Goal: Information Seeking & Learning: Find specific fact

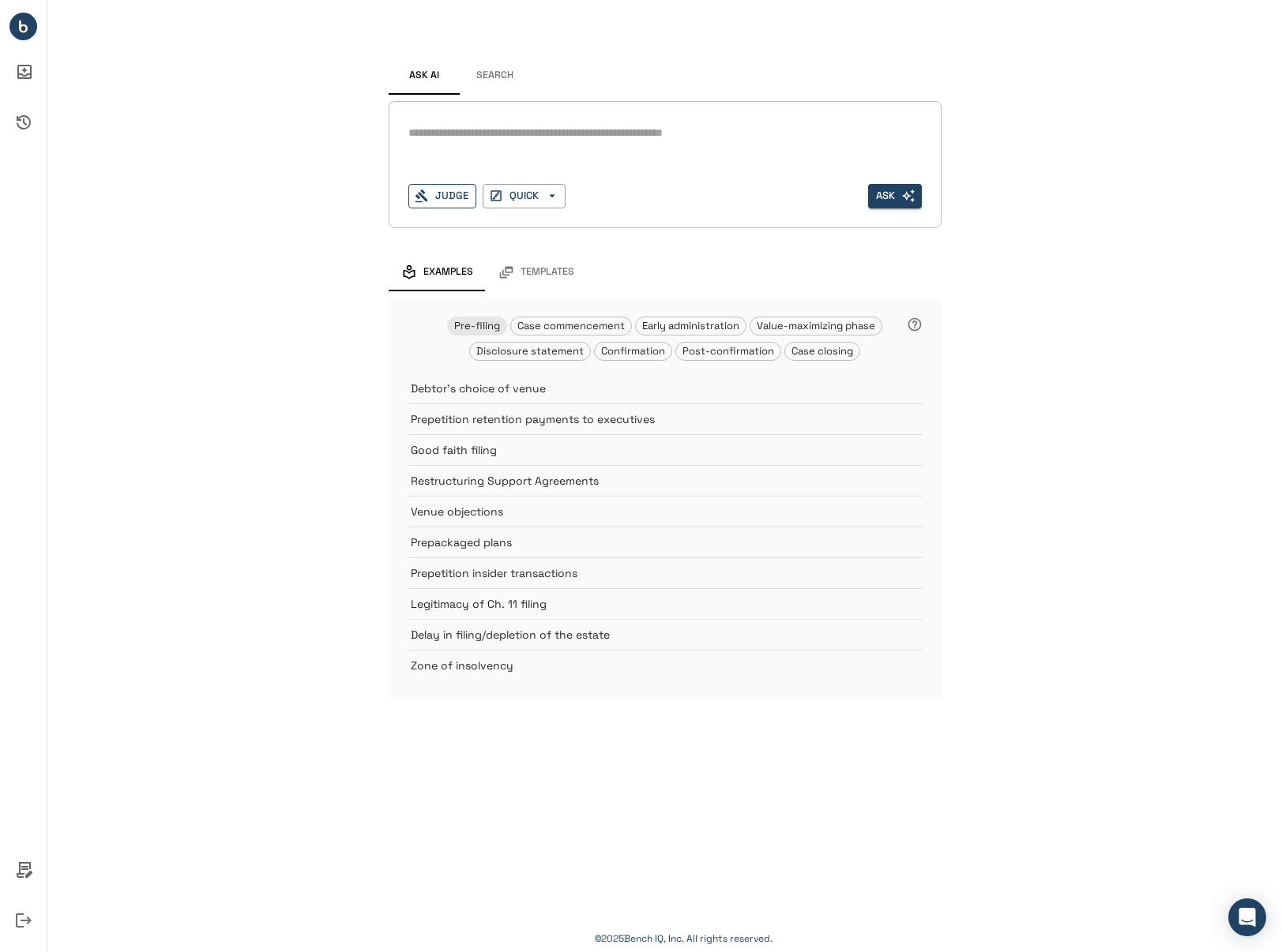
click at [437, 198] on button "Judge" at bounding box center [442, 196] width 68 height 25
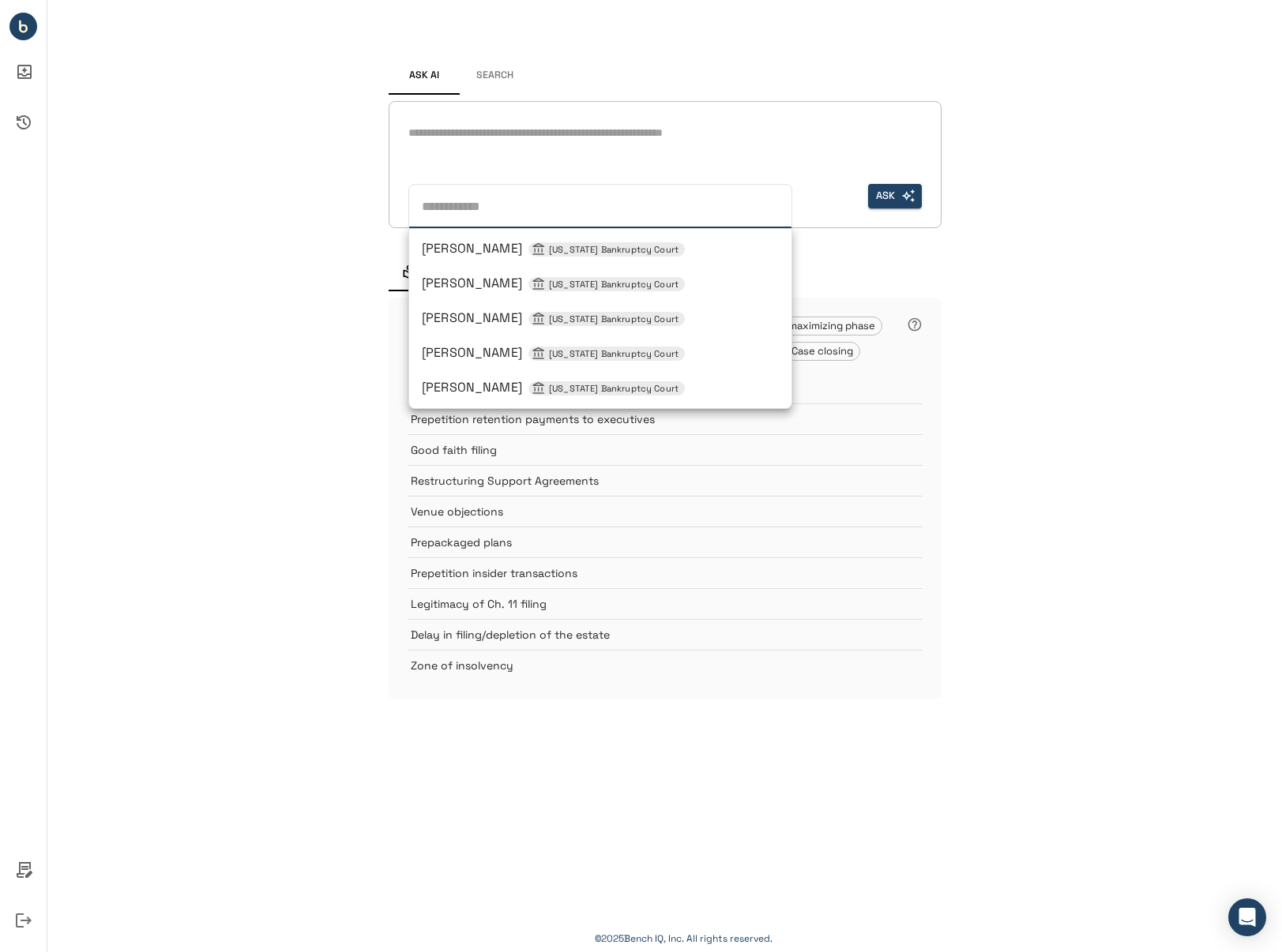
click at [509, 321] on span "[PERSON_NAME] [US_STATE] Bankruptcy Court" at bounding box center [554, 318] width 263 height 17
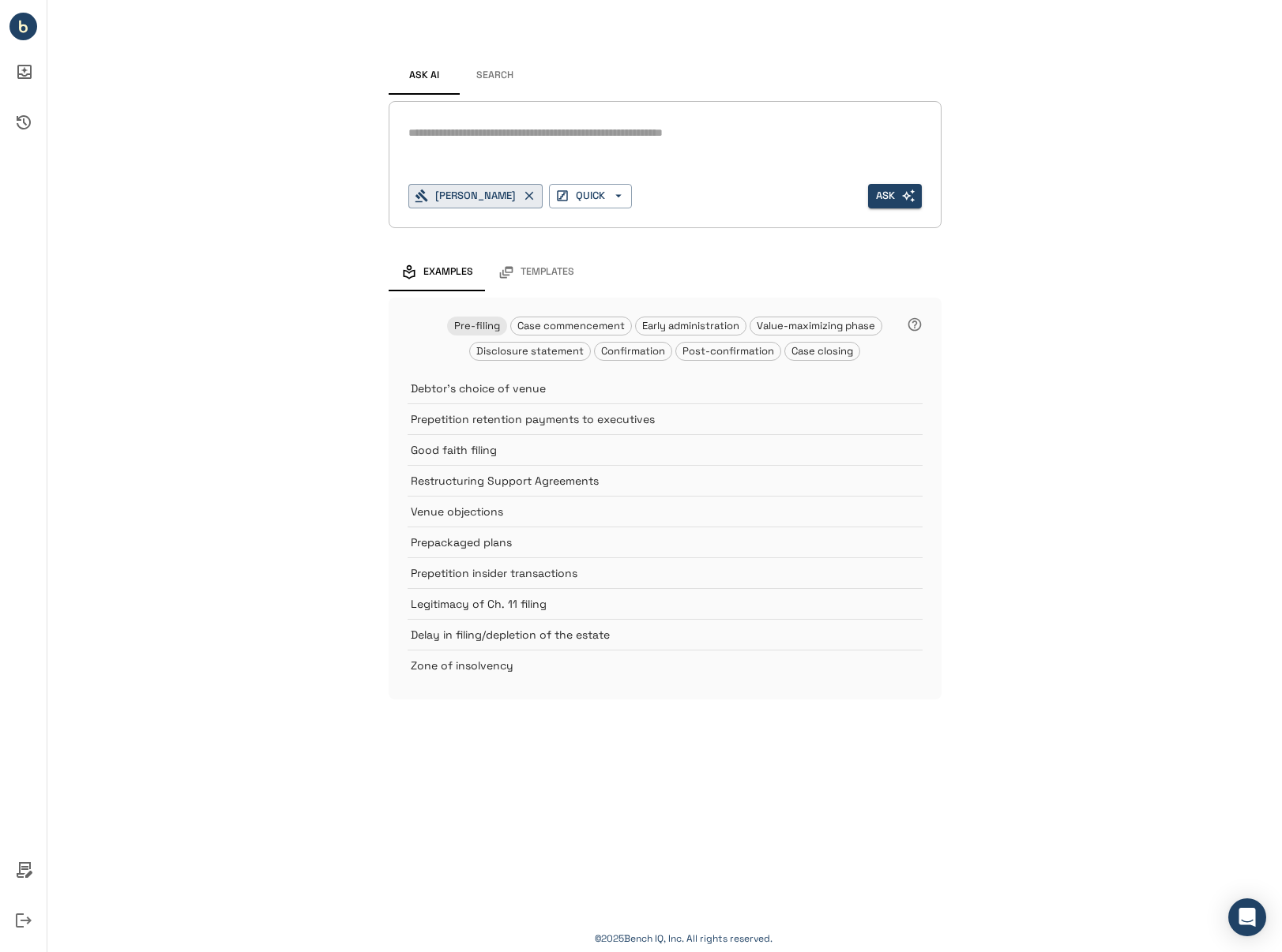
click at [521, 141] on textarea at bounding box center [664, 134] width 513 height 18
click at [510, 73] on button "Search" at bounding box center [495, 75] width 71 height 38
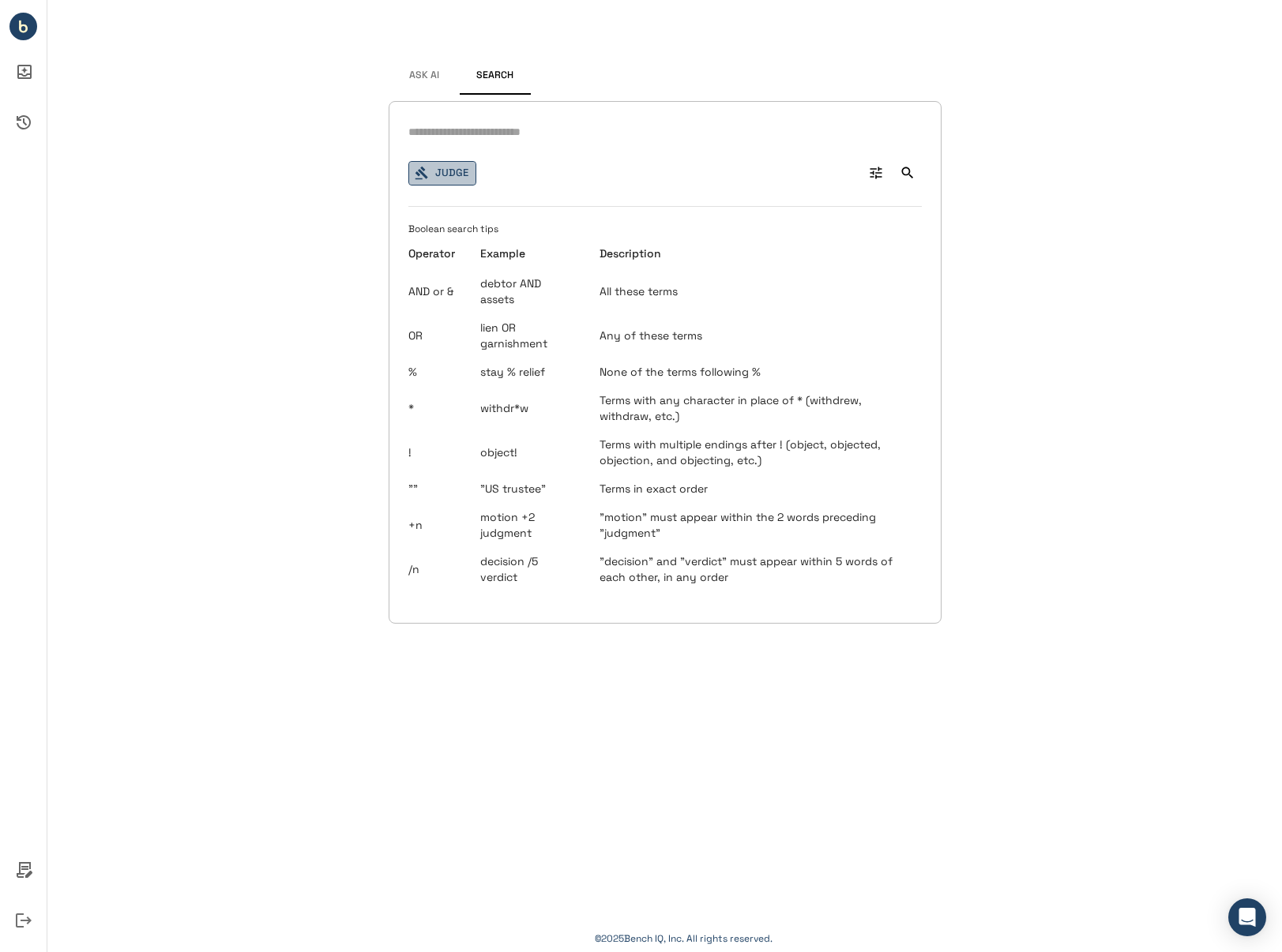
click at [454, 169] on button "Judge" at bounding box center [442, 173] width 68 height 25
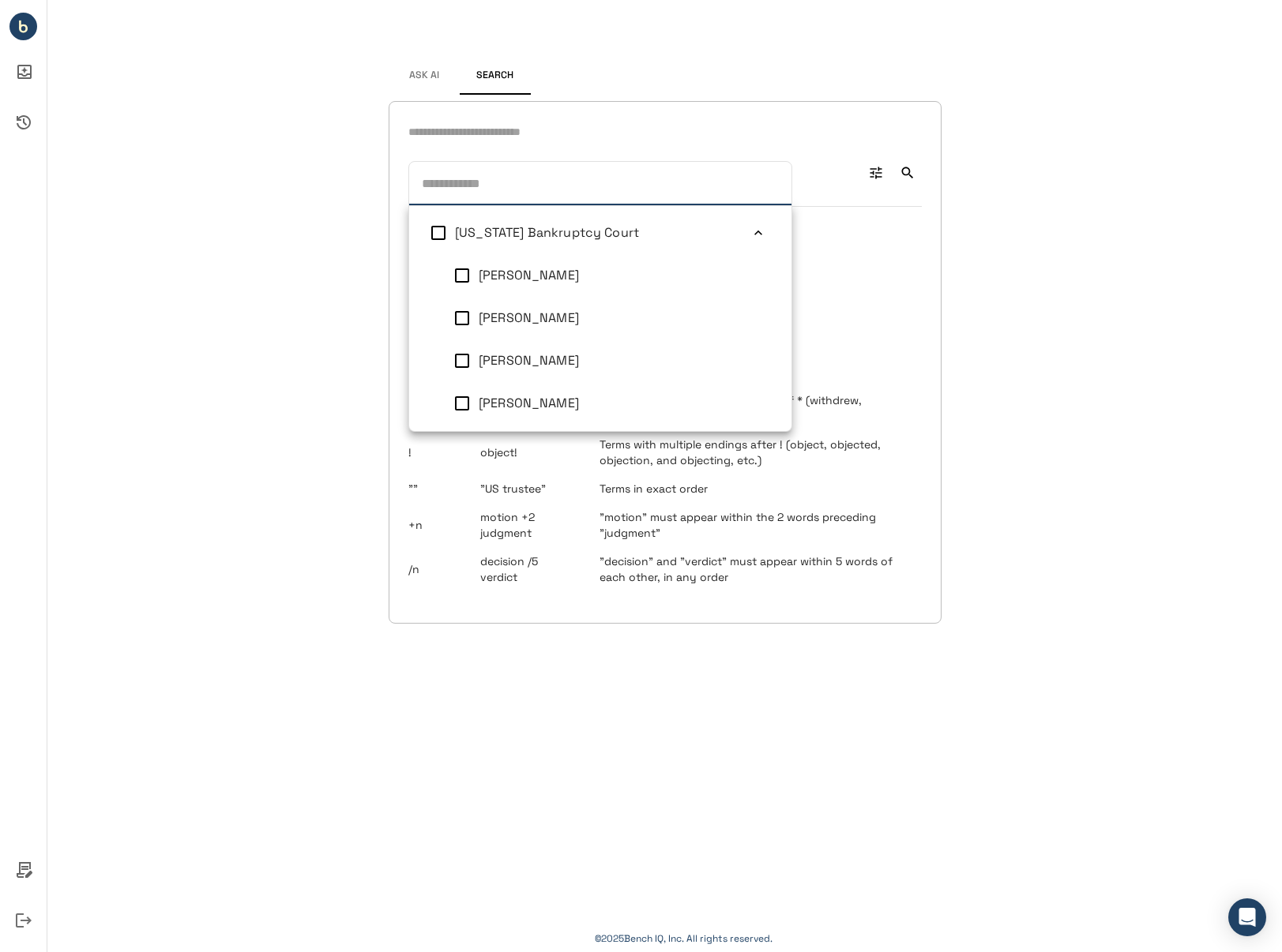
click at [491, 357] on span "[PERSON_NAME]" at bounding box center [529, 360] width 100 height 17
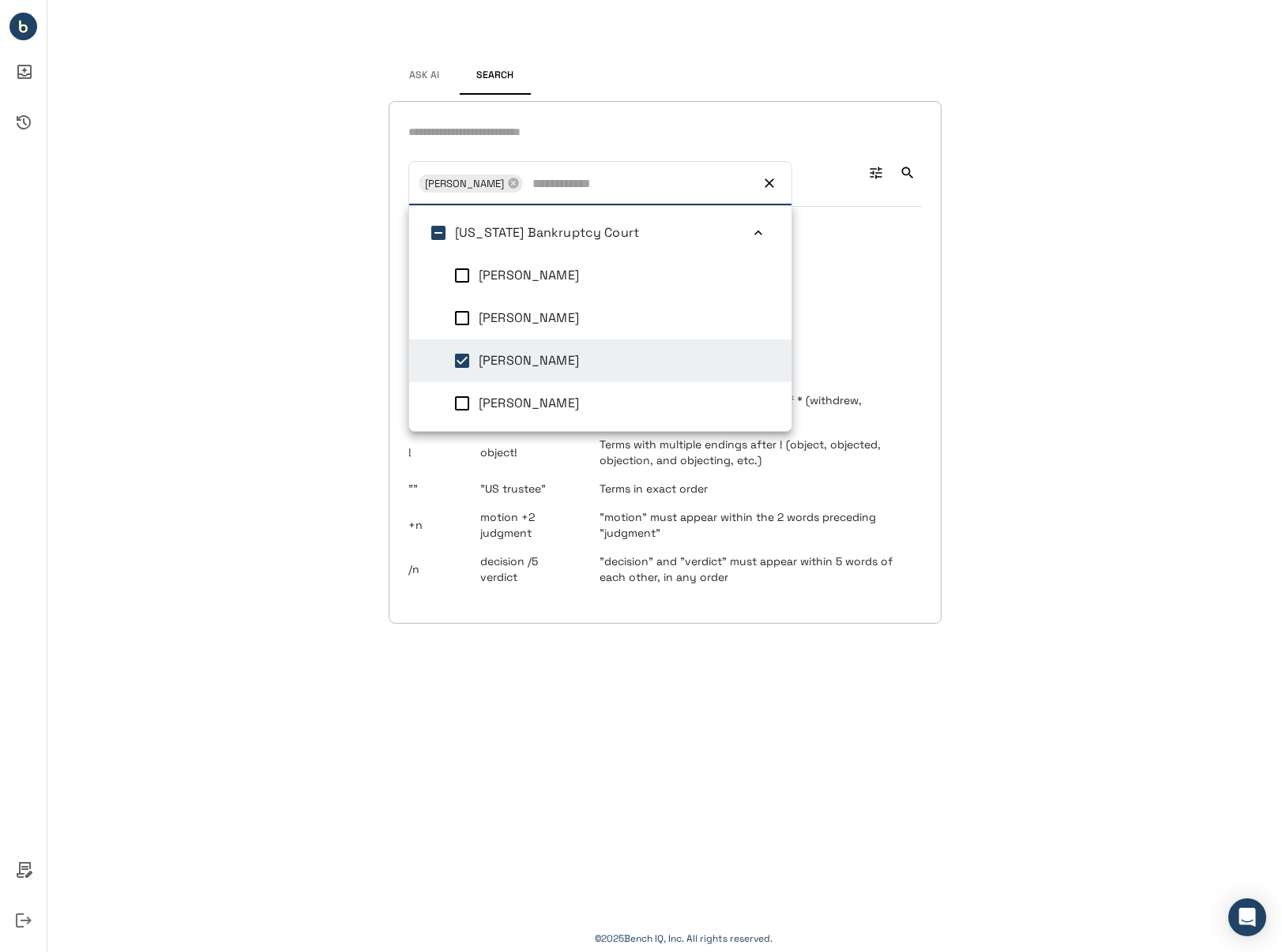
click at [532, 139] on input "text" at bounding box center [664, 132] width 513 height 23
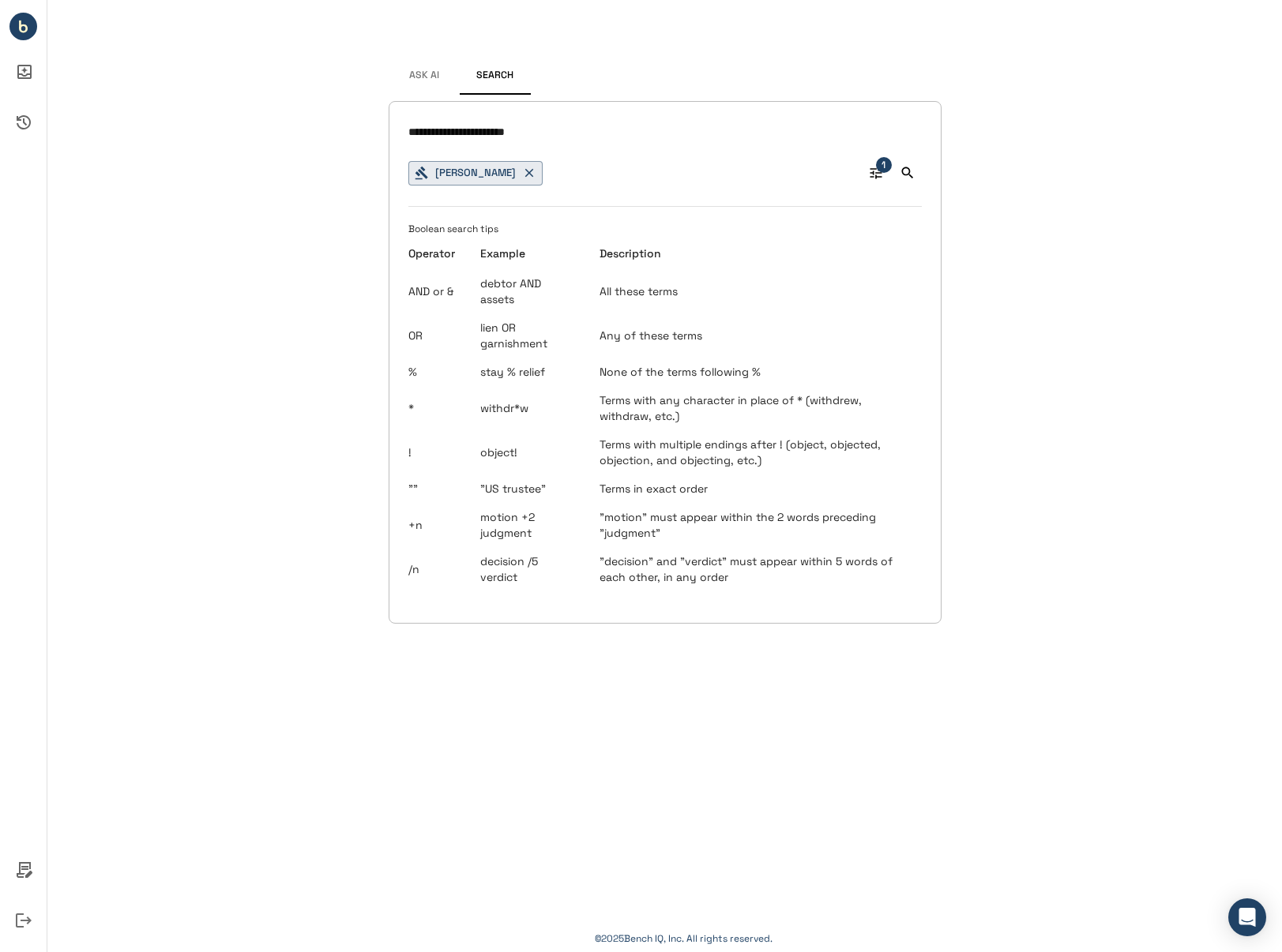
type input "**********"
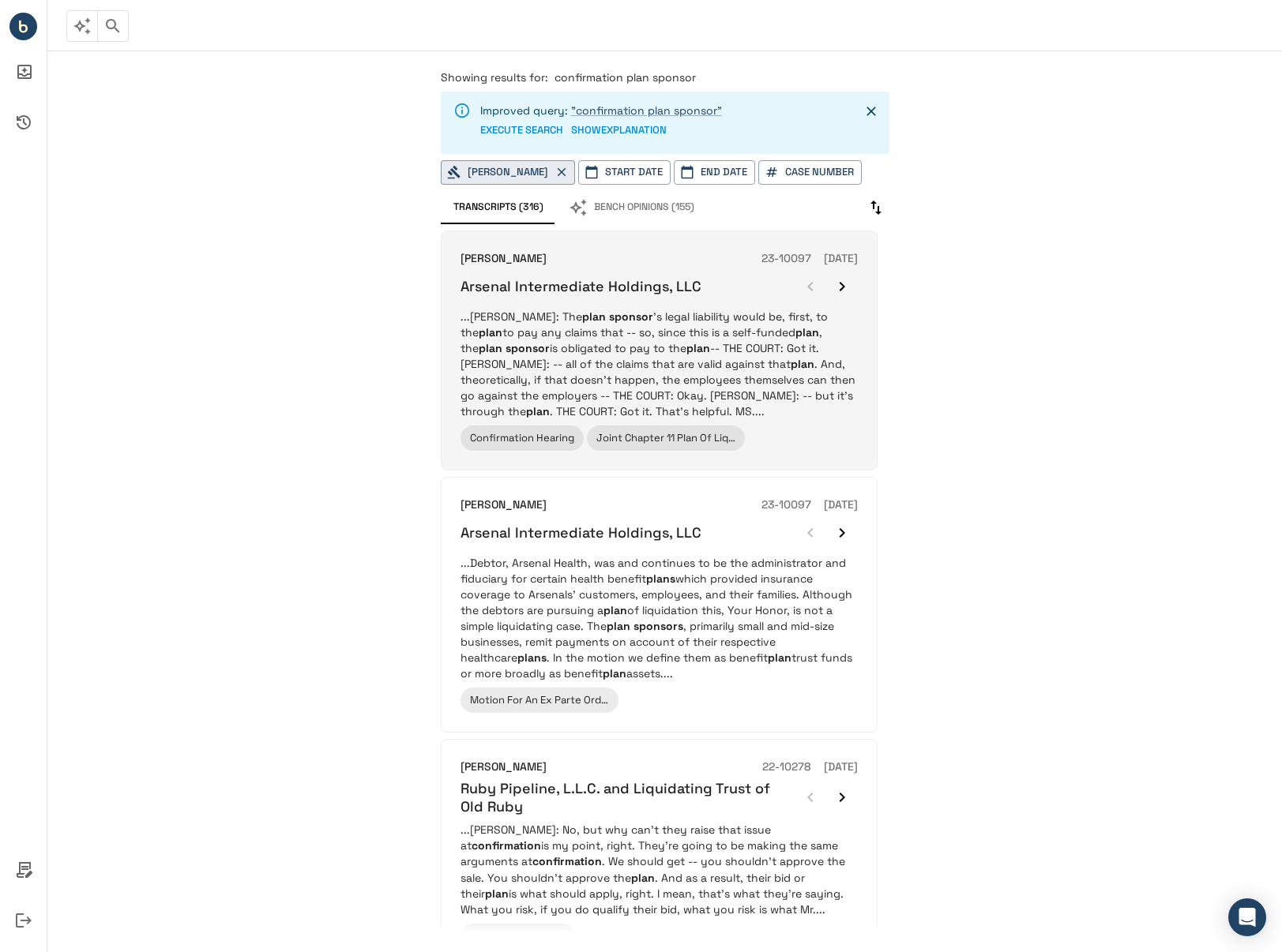
click at [667, 373] on p "...[PERSON_NAME]: The plan sponsor 's legal liability would be, first, to the p…" at bounding box center [658, 364] width 397 height 110
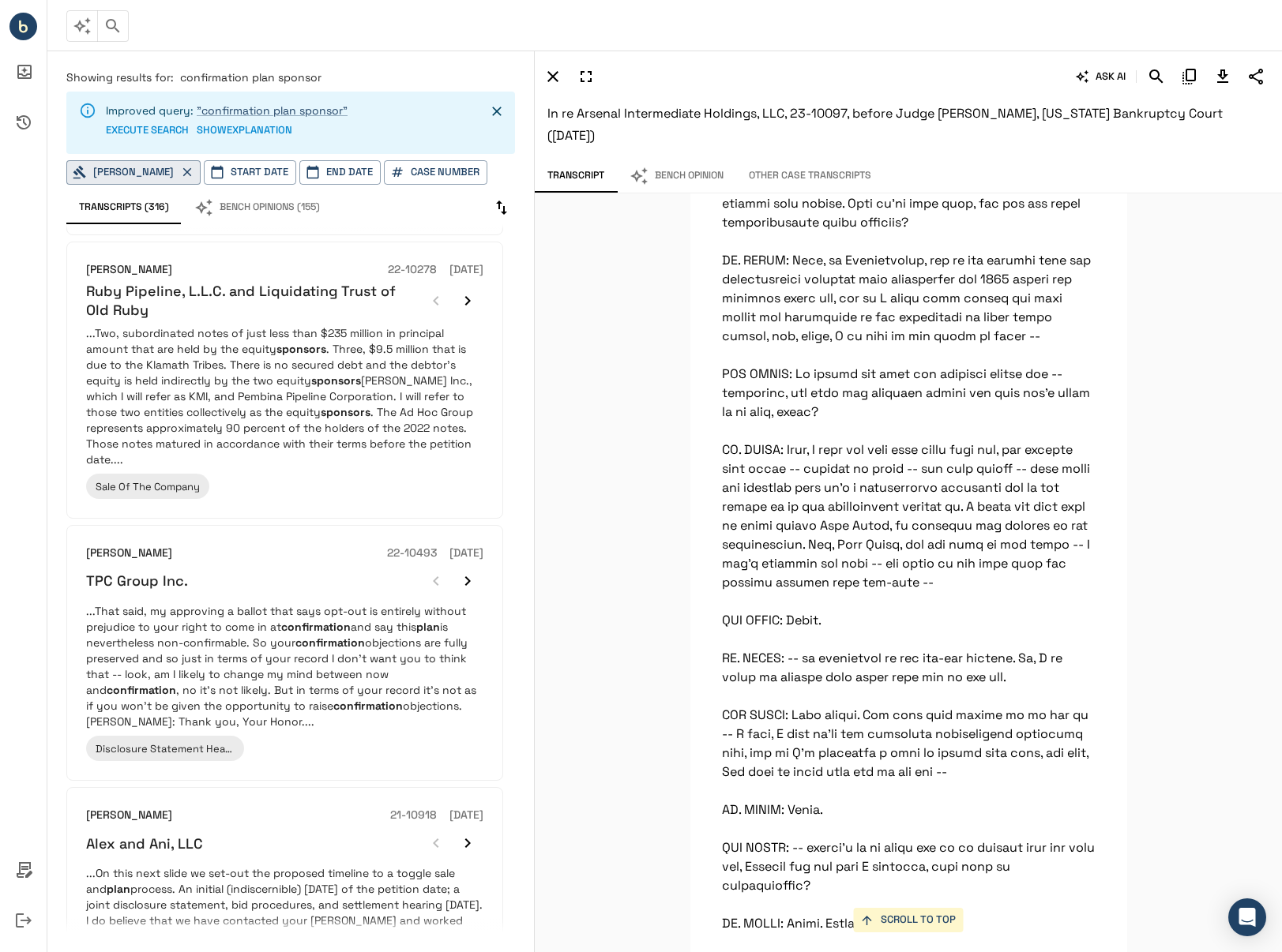
scroll to position [1787, 0]
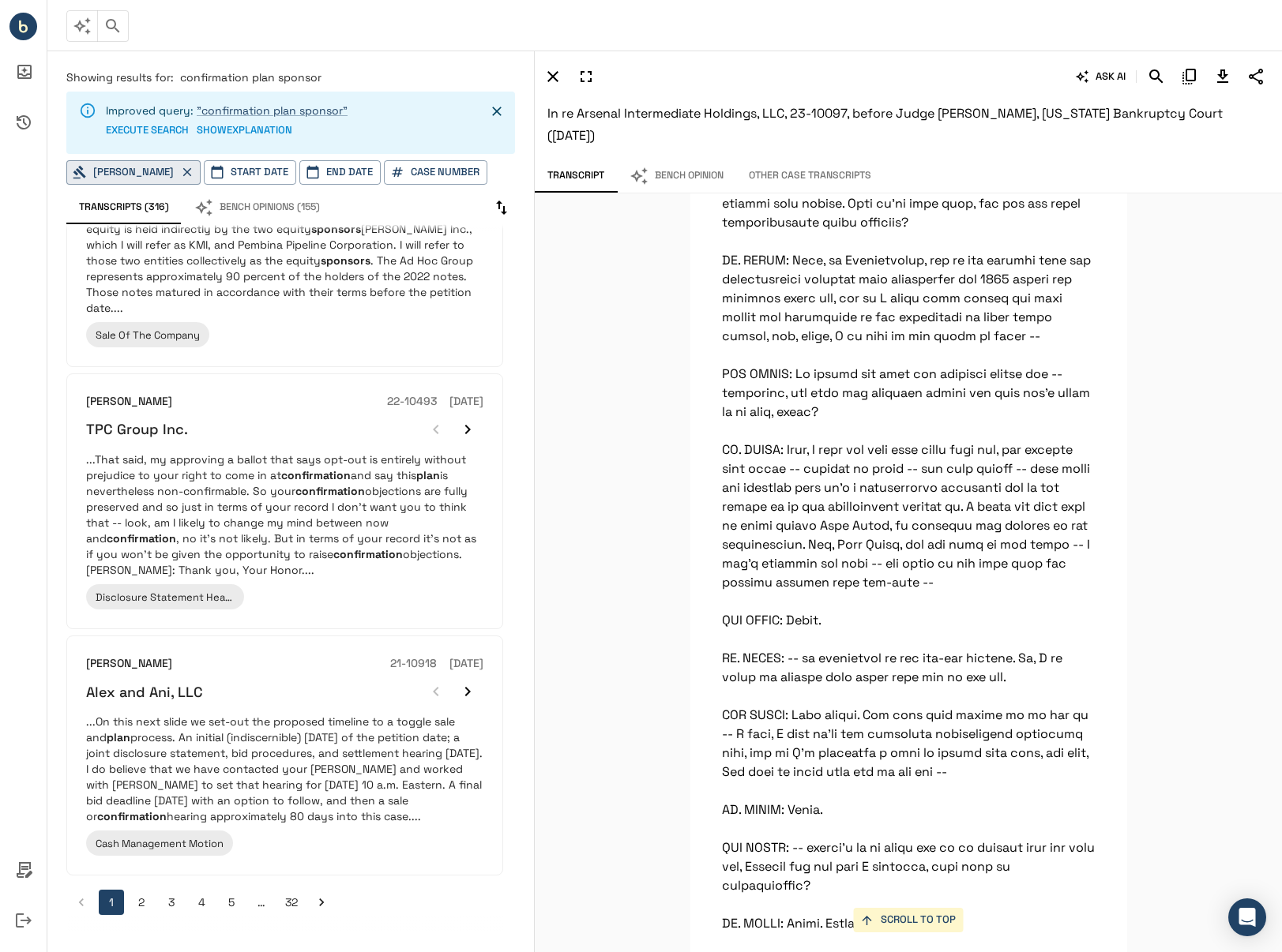
click at [146, 906] on button "2" at bounding box center [141, 901] width 25 height 25
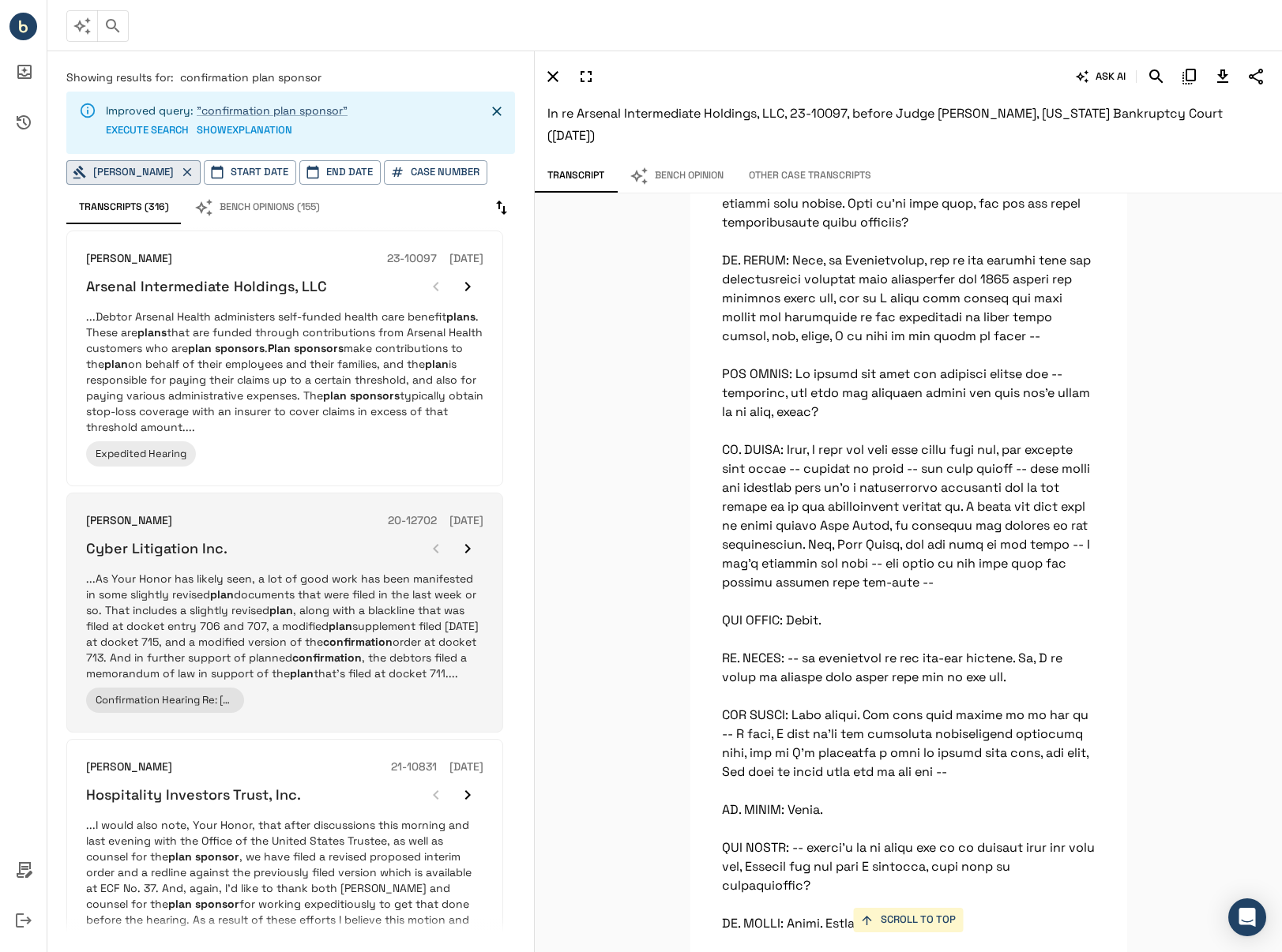
click at [324, 681] on p "...As Your Honor has likely seen, a lot of good work has been manifested in som…" at bounding box center [284, 626] width 397 height 110
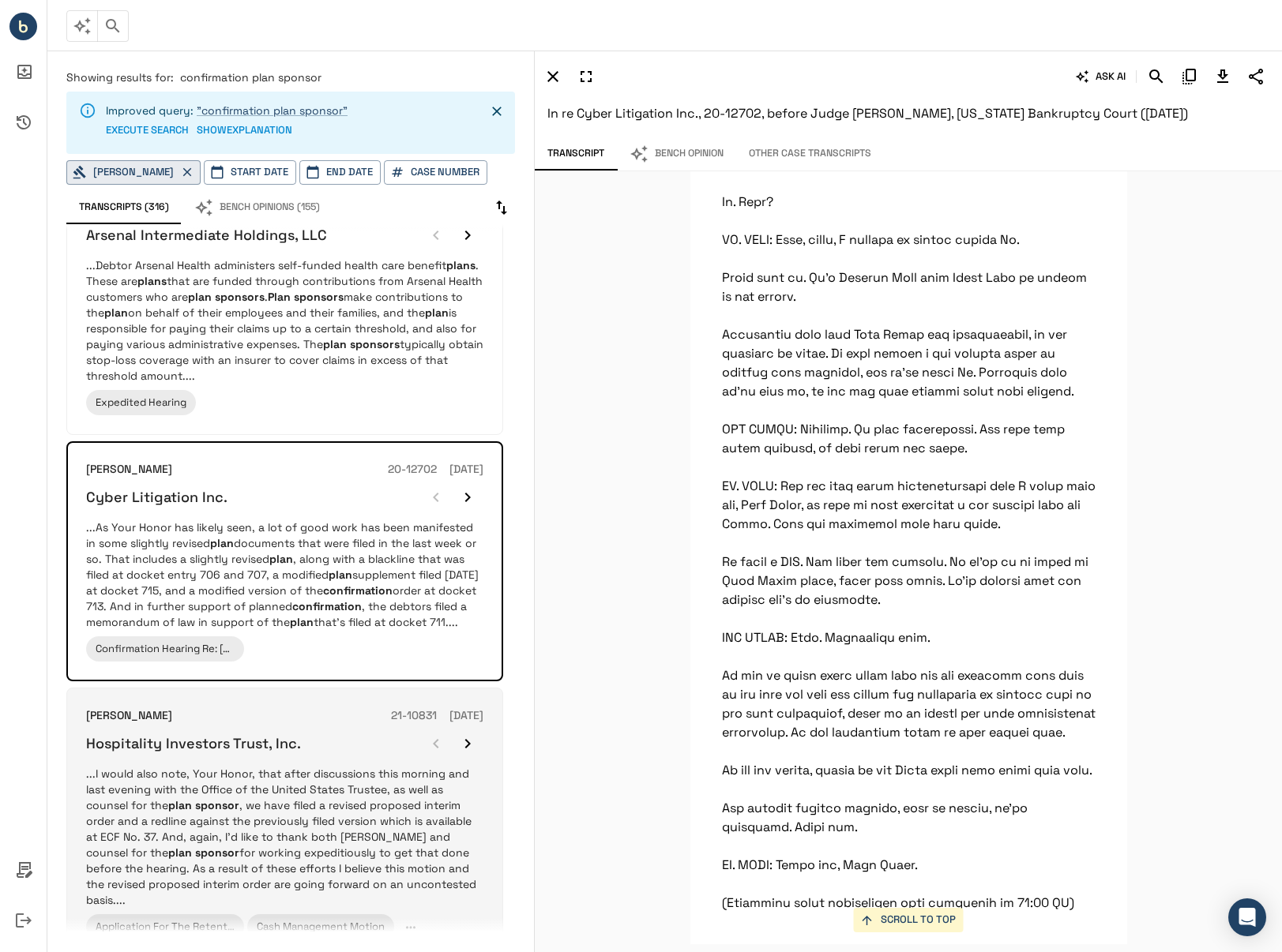
scroll to position [79, 0]
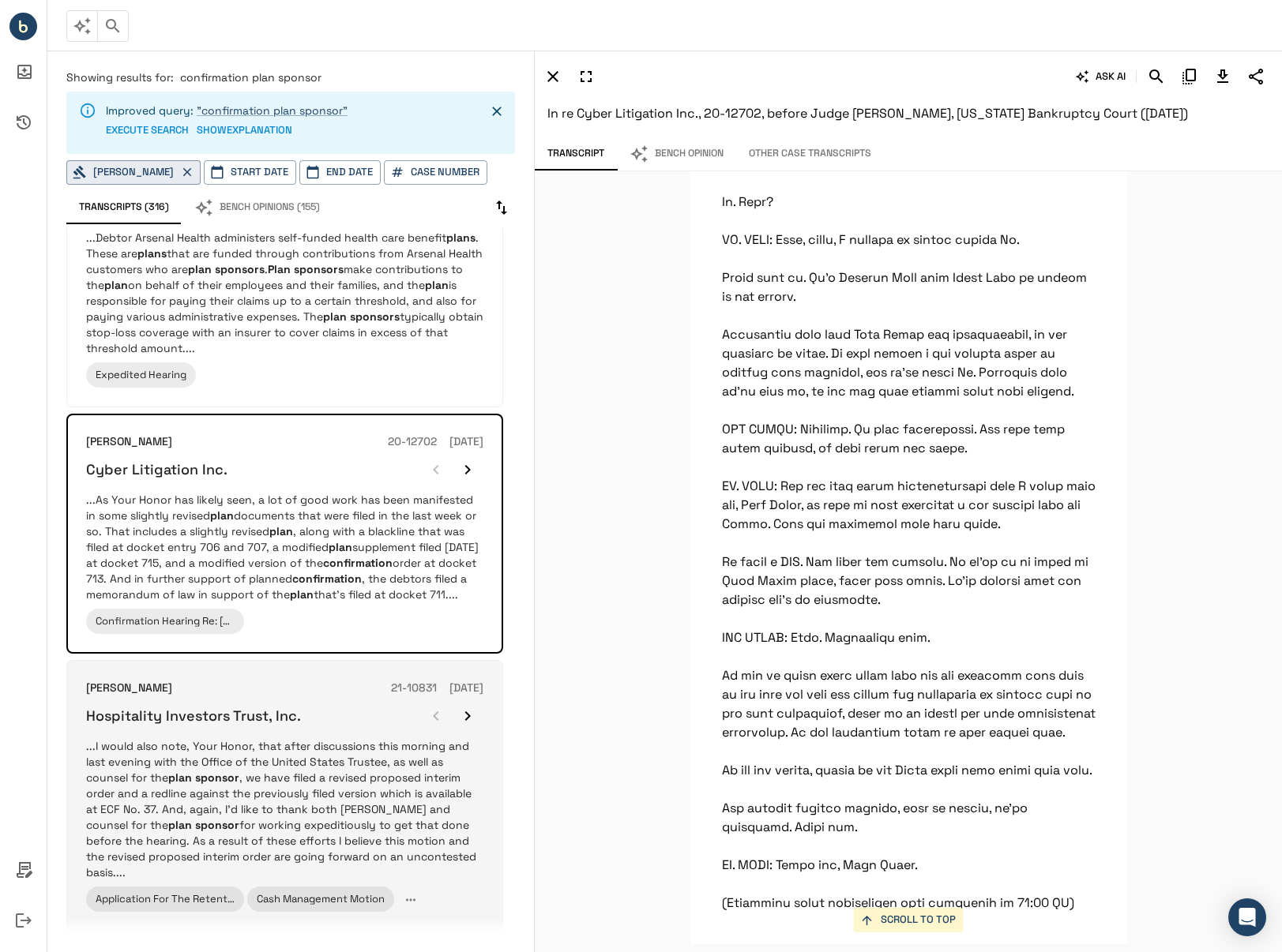
click at [399, 816] on p "...I would also note, Your Honor, that after discussions this morning and last …" at bounding box center [284, 809] width 397 height 142
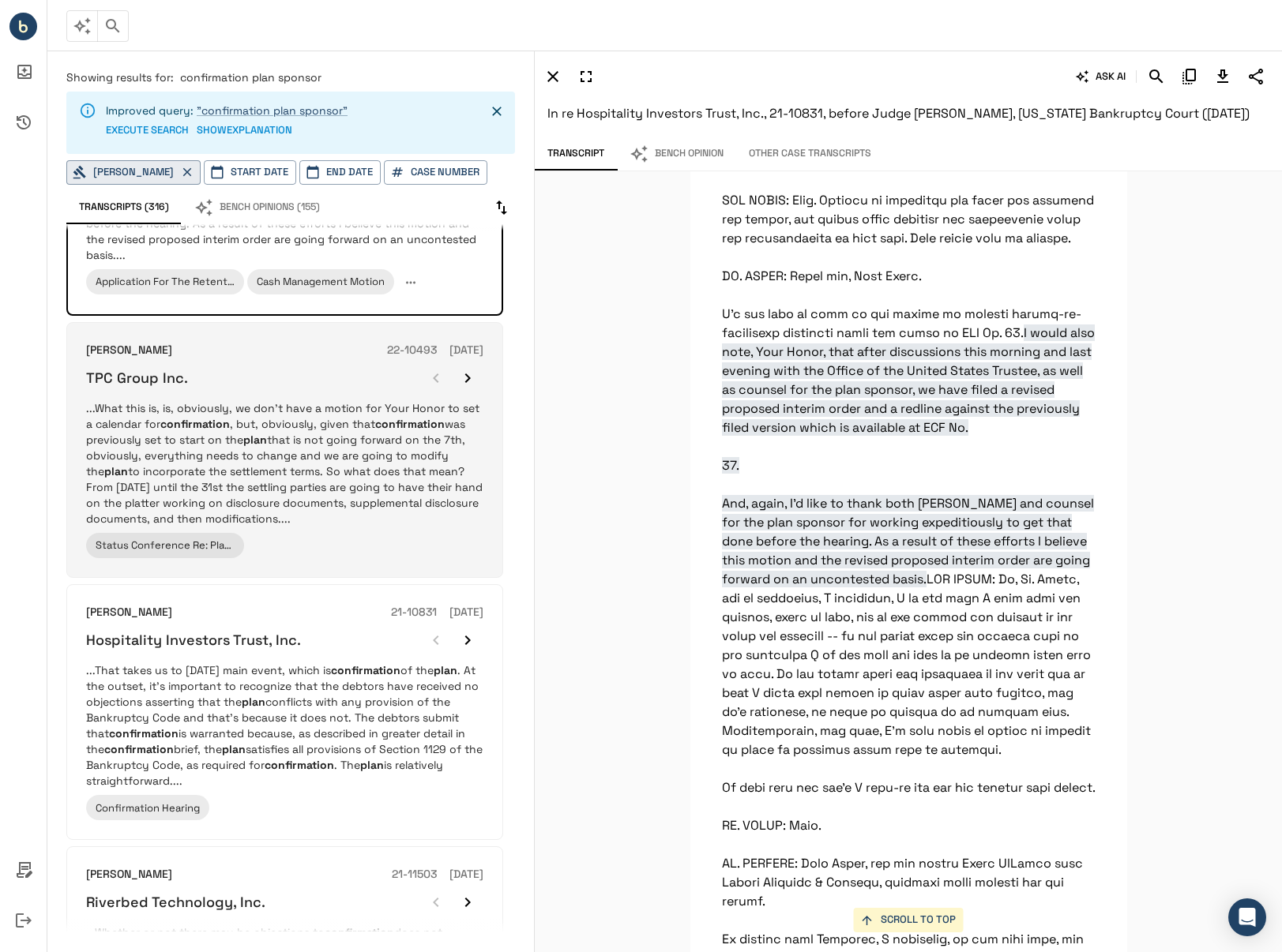
scroll to position [711, 0]
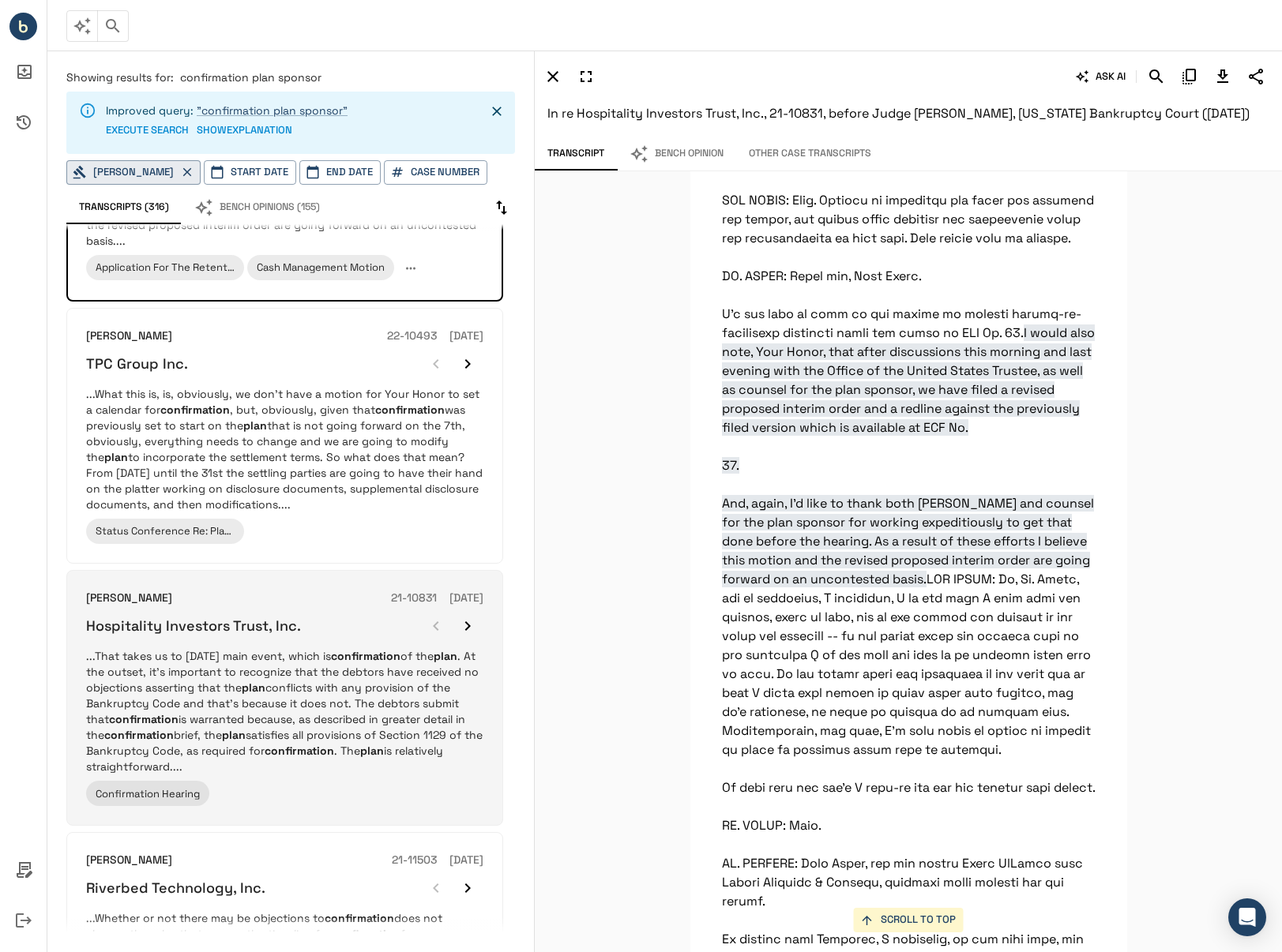
click at [418, 734] on p "...That takes us to [DATE] main event, which is confirmation of the plan . At t…" at bounding box center [284, 711] width 397 height 126
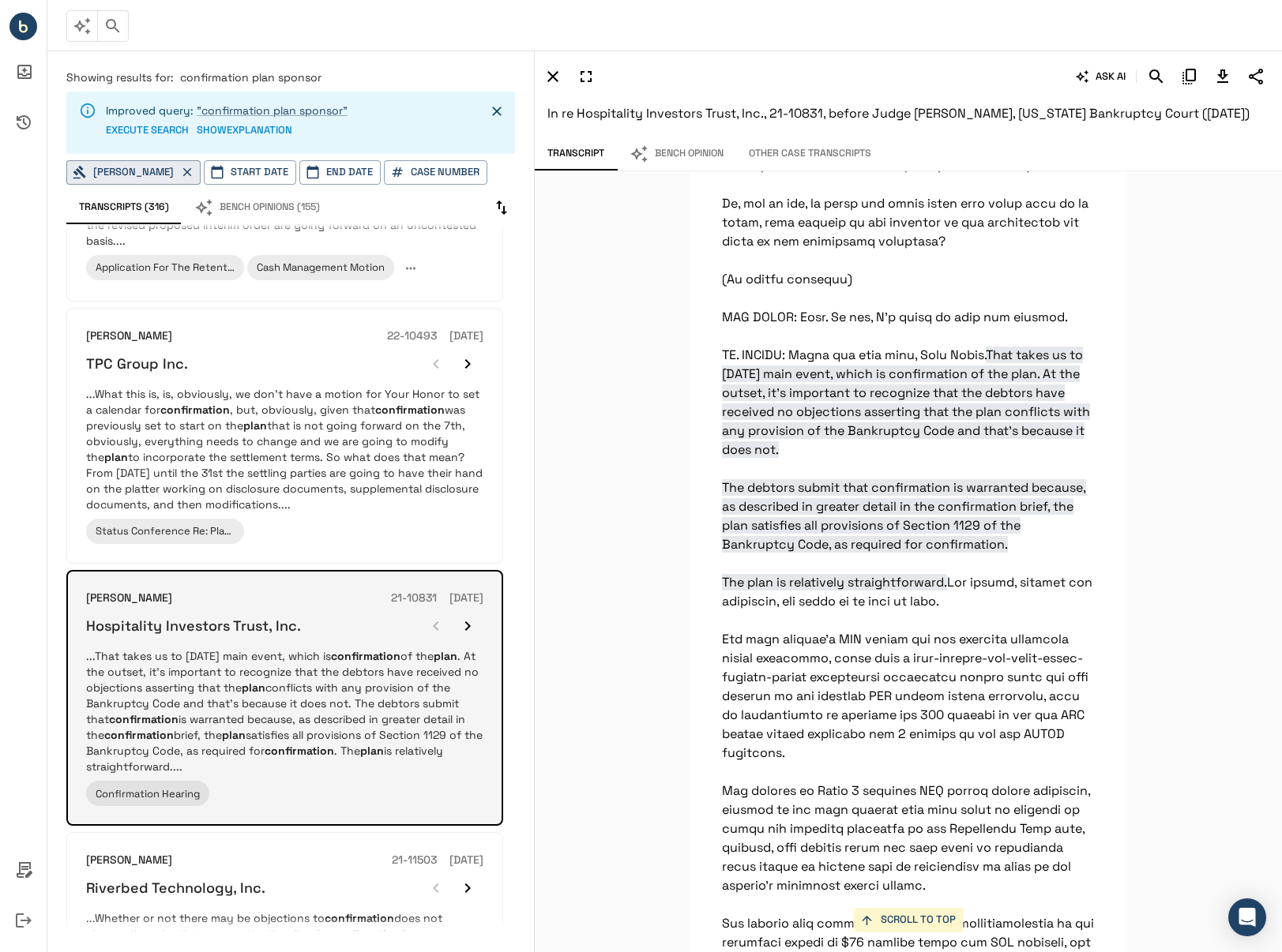
scroll to position [5098, 0]
